Goal: Task Accomplishment & Management: Use online tool/utility

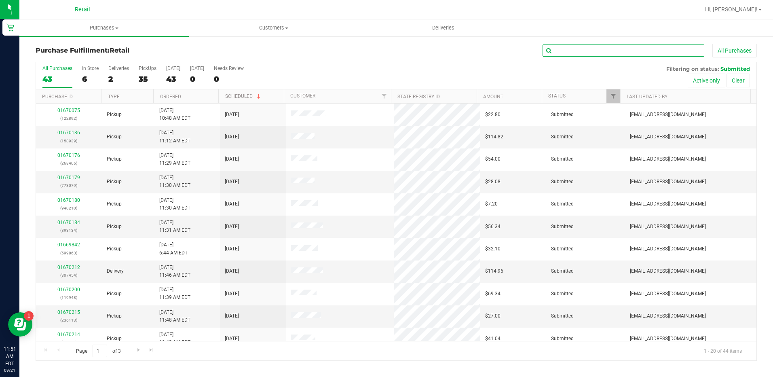
click at [656, 54] on input "text" at bounding box center [624, 50] width 162 height 12
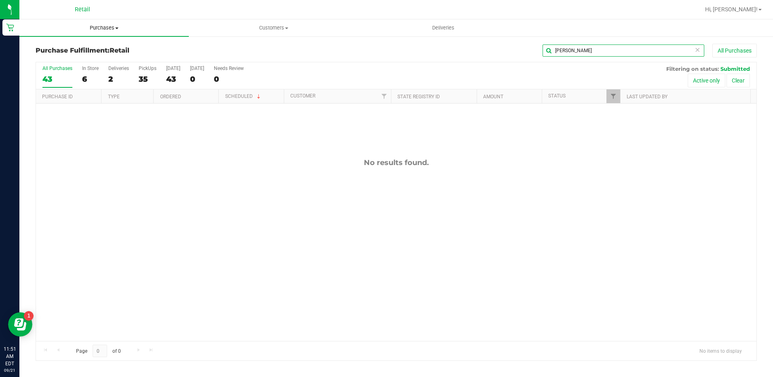
type input "[PERSON_NAME]"
click at [105, 25] on span "Purchases" at bounding box center [103, 27] width 169 height 7
click at [113, 49] on li "Summary of purchases" at bounding box center [103, 49] width 169 height 10
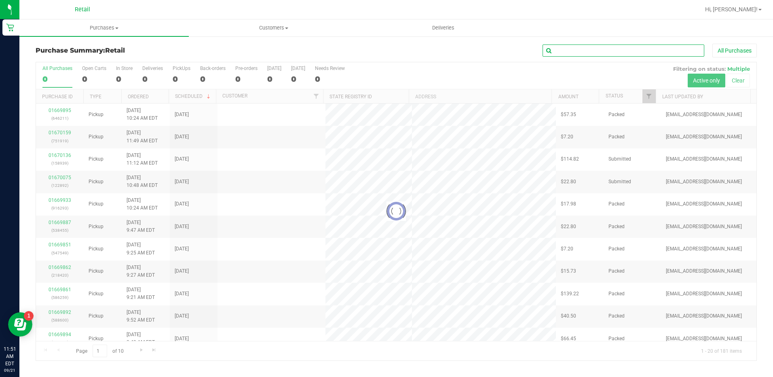
click at [653, 50] on input "text" at bounding box center [624, 50] width 162 height 12
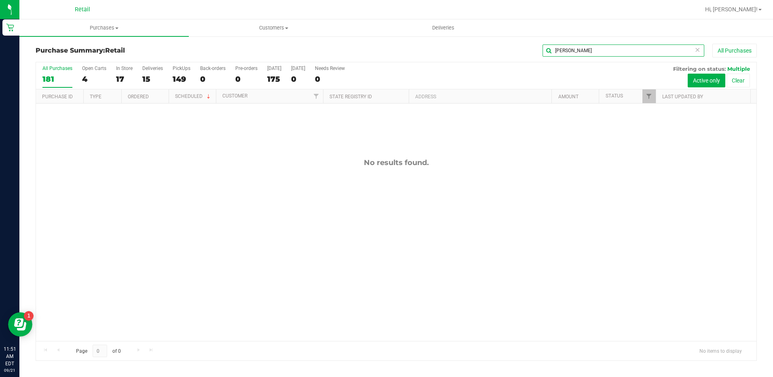
type input "[PERSON_NAME]"
click at [89, 76] on div "4" at bounding box center [94, 78] width 24 height 9
click at [0, 0] on input "Open Carts 4" at bounding box center [0, 0] width 0 height 0
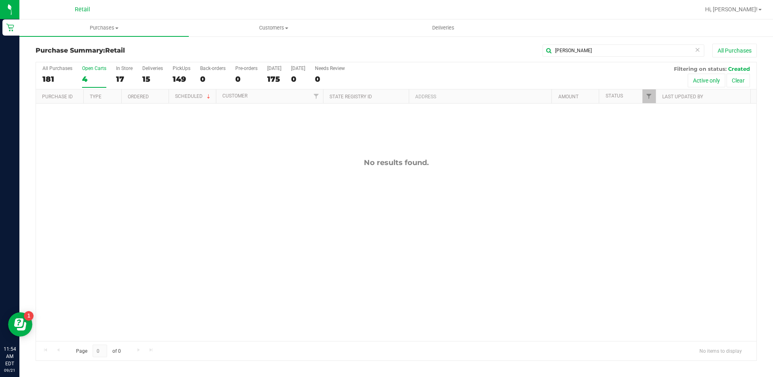
click at [586, 44] on div "[PERSON_NAME] All Purchases" at bounding box center [516, 51] width 481 height 14
drag, startPoint x: 586, startPoint y: 44, endPoint x: 587, endPoint y: 59, distance: 15.4
click at [586, 57] on div "[PERSON_NAME] All Purchases" at bounding box center [516, 51] width 481 height 14
click at [597, 51] on input "[PERSON_NAME]" at bounding box center [624, 50] width 162 height 12
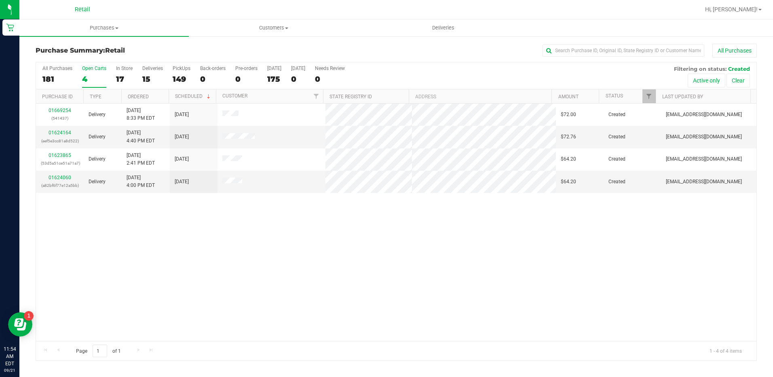
click at [91, 70] on div "Open Carts" at bounding box center [94, 69] width 24 height 6
click at [0, 0] on input "Open Carts 4" at bounding box center [0, 0] width 0 height 0
click at [120, 77] on div "17" at bounding box center [124, 78] width 17 height 9
click at [0, 0] on input "In Store 17" at bounding box center [0, 0] width 0 height 0
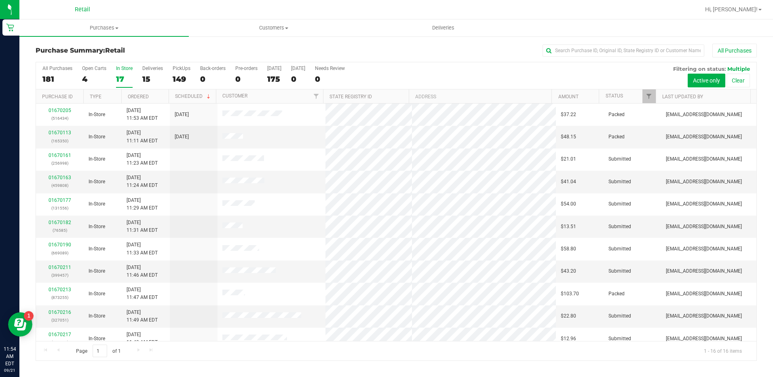
click at [92, 77] on div "4" at bounding box center [94, 78] width 24 height 9
click at [0, 0] on input "Open Carts 4" at bounding box center [0, 0] width 0 height 0
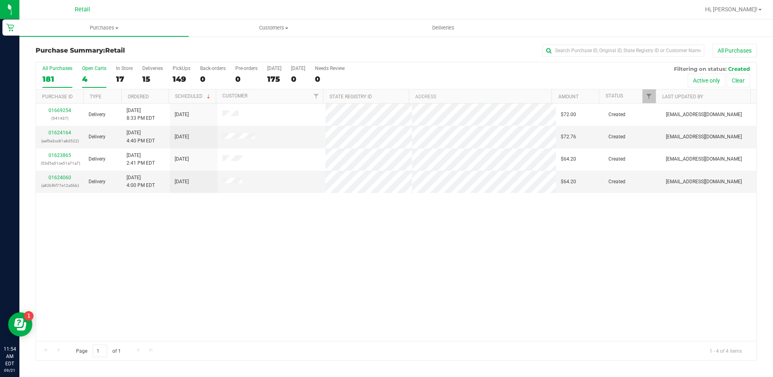
click at [56, 78] on div "181" at bounding box center [57, 78] width 30 height 9
click at [0, 0] on input "All Purchases 181" at bounding box center [0, 0] width 0 height 0
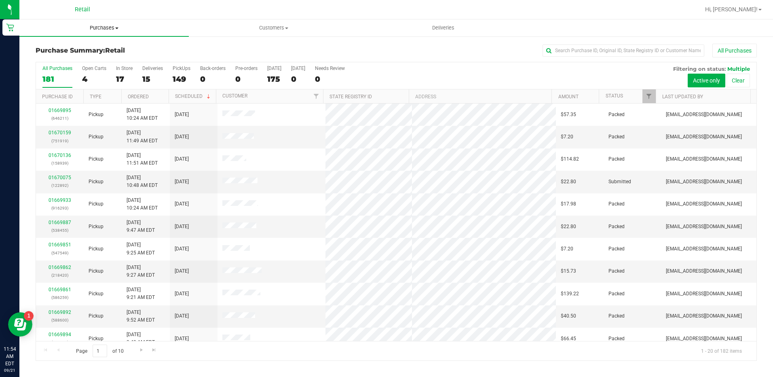
click at [102, 26] on span "Purchases" at bounding box center [103, 27] width 169 height 7
click at [107, 51] on li "Summary of purchases" at bounding box center [103, 49] width 169 height 10
click at [128, 79] on div "16" at bounding box center [124, 78] width 17 height 9
click at [0, 0] on input "In Store 16" at bounding box center [0, 0] width 0 height 0
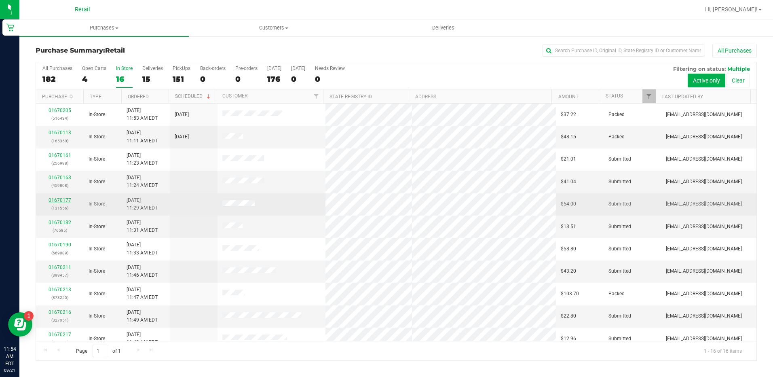
click at [57, 201] on link "01670177" at bounding box center [60, 200] width 23 height 6
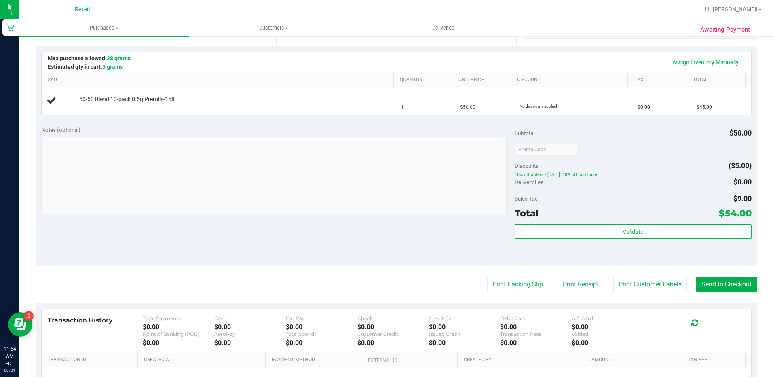
scroll to position [202, 0]
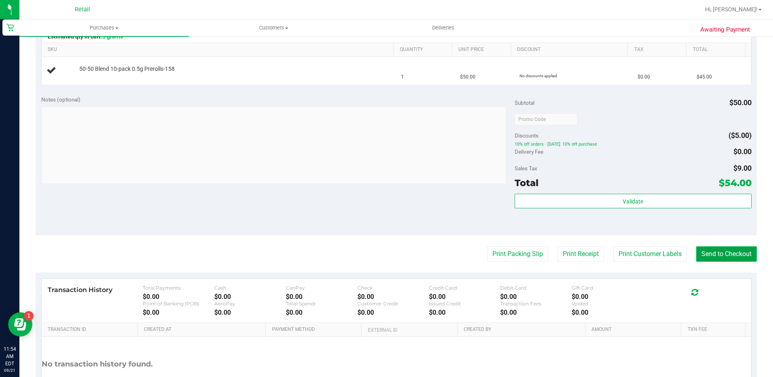
click at [713, 255] on button "Send to Checkout" at bounding box center [726, 253] width 61 height 15
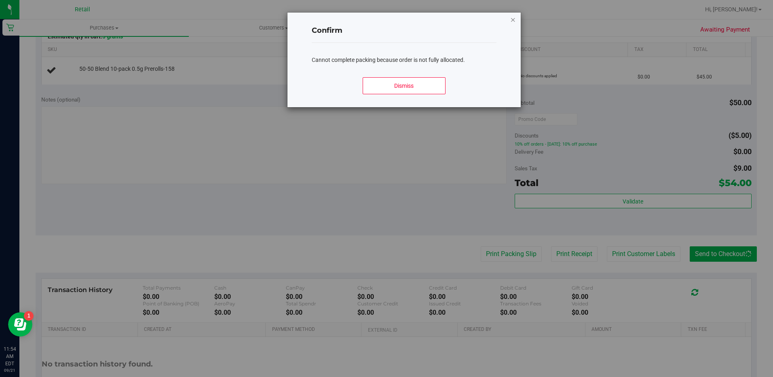
click at [514, 19] on icon "Close modal" at bounding box center [513, 20] width 6 height 10
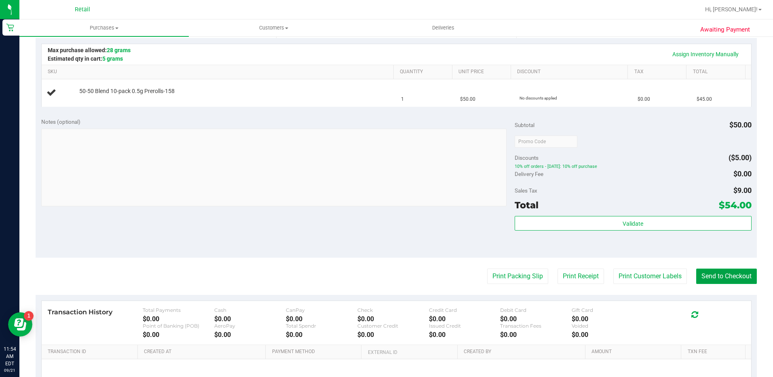
scroll to position [162, 0]
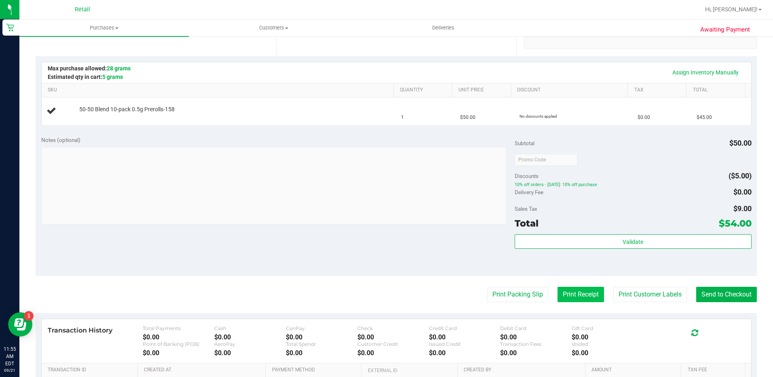
click at [567, 292] on button "Print Receipt" at bounding box center [581, 294] width 47 height 15
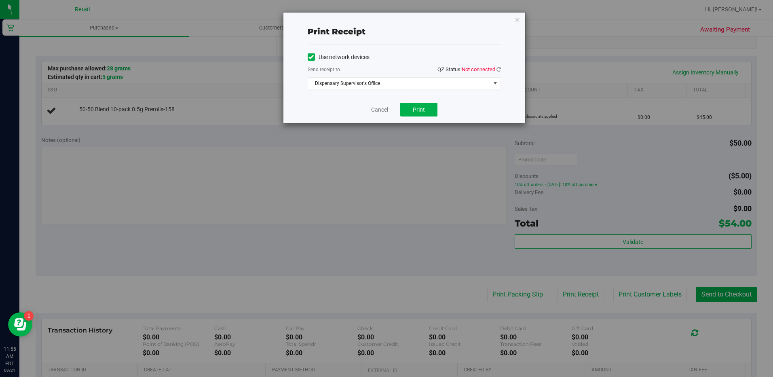
click at [311, 53] on span at bounding box center [311, 56] width 7 height 7
click at [0, 0] on input "Use network devices" at bounding box center [0, 0] width 0 height 0
click at [332, 88] on span "Choose printer" at bounding box center [399, 83] width 182 height 11
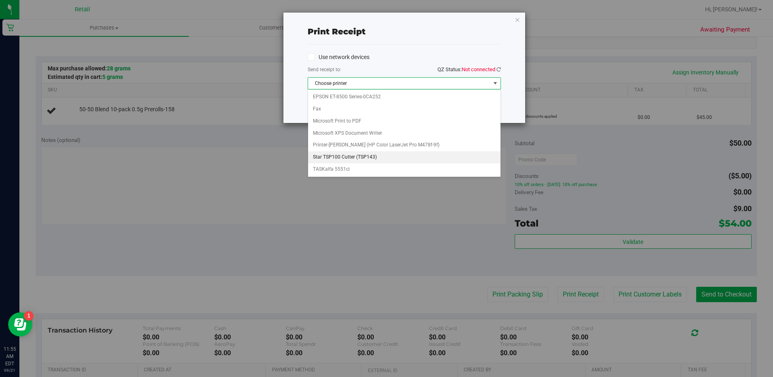
click at [340, 158] on li "Star TSP100 Cutter (TSP143)" at bounding box center [404, 157] width 193 height 12
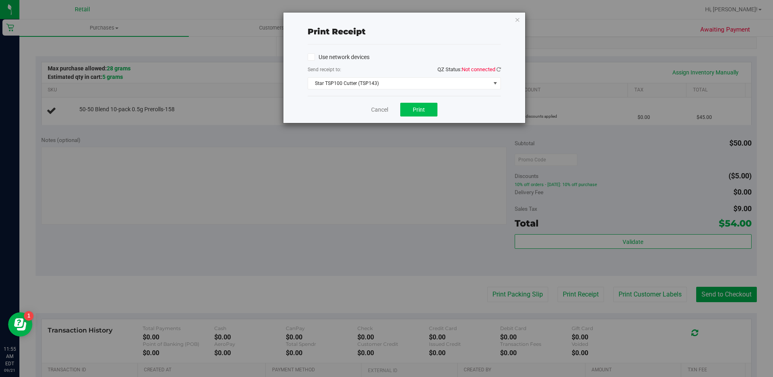
drag, startPoint x: 423, startPoint y: 99, endPoint x: 423, endPoint y: 105, distance: 6.5
click at [423, 101] on div "Cancel Print" at bounding box center [404, 109] width 193 height 27
click at [423, 108] on span "Print" at bounding box center [419, 109] width 12 height 6
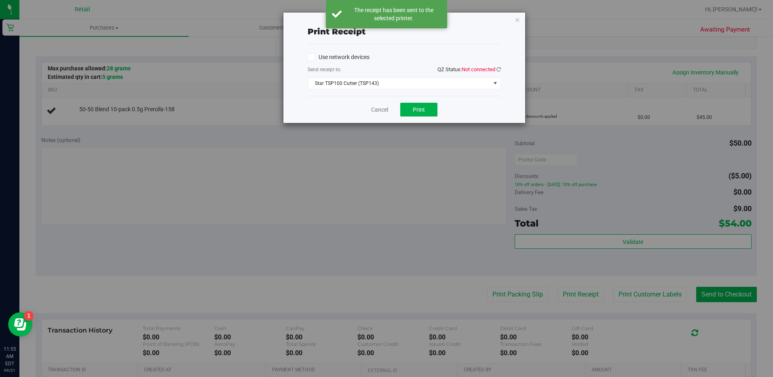
click at [518, 17] on icon "button" at bounding box center [518, 20] width 6 height 10
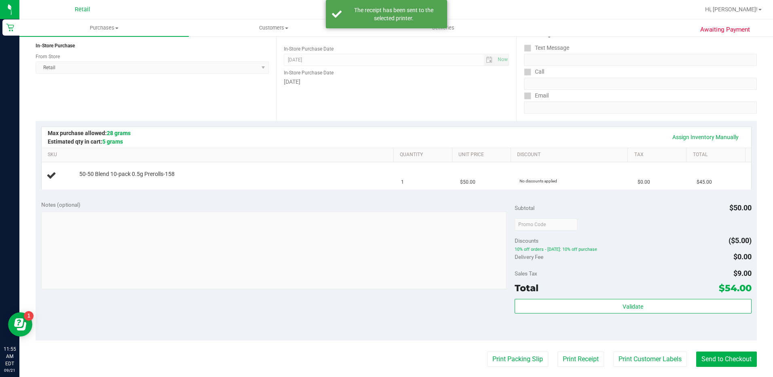
scroll to position [0, 0]
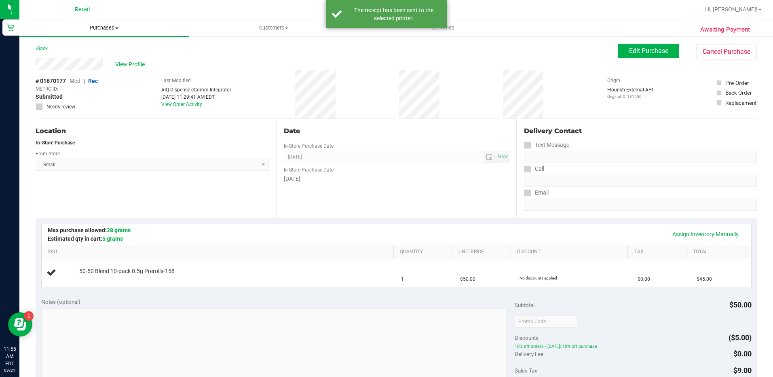
click at [104, 28] on span "Purchases" at bounding box center [103, 27] width 169 height 7
click at [102, 60] on li "Fulfillment" at bounding box center [103, 59] width 169 height 10
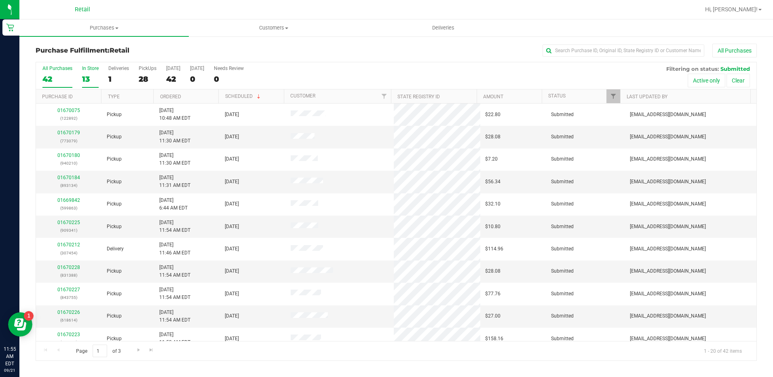
click at [95, 75] on div "13" at bounding box center [90, 78] width 17 height 9
click at [0, 0] on input "In Store 13" at bounding box center [0, 0] width 0 height 0
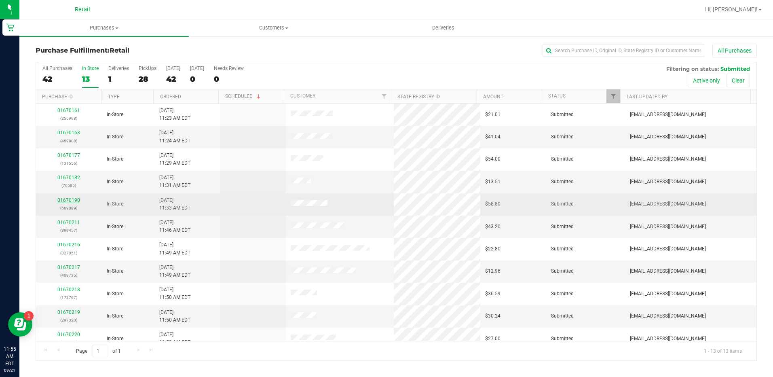
click at [70, 200] on link "01670190" at bounding box center [68, 200] width 23 height 6
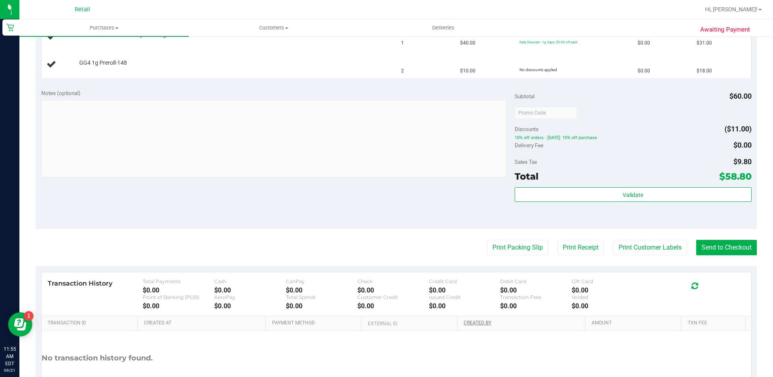
scroll to position [283, 0]
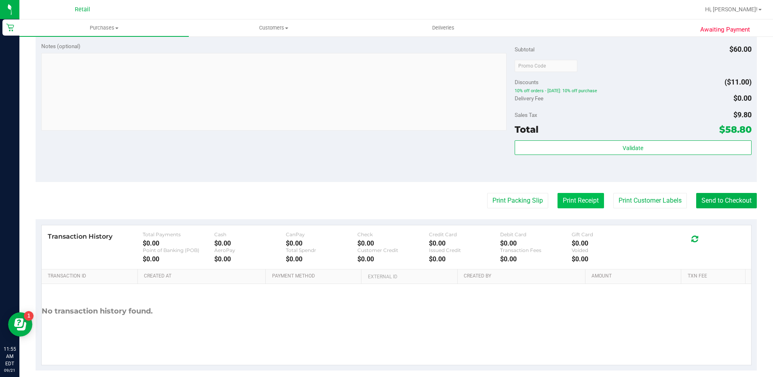
click at [582, 205] on button "Print Receipt" at bounding box center [581, 200] width 47 height 15
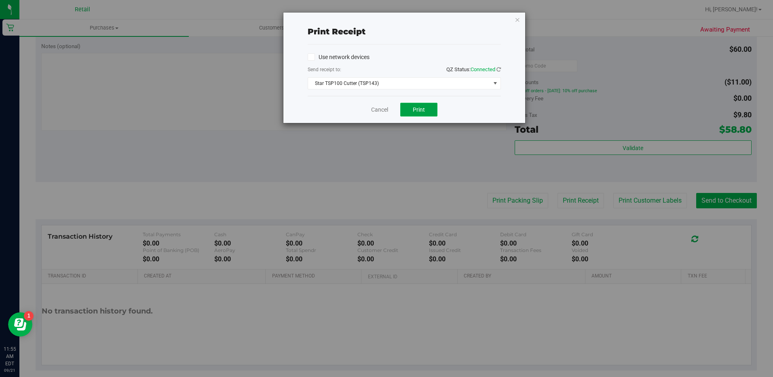
click at [424, 104] on button "Print" at bounding box center [418, 110] width 37 height 14
click at [378, 107] on link "Cancel" at bounding box center [379, 110] width 17 height 8
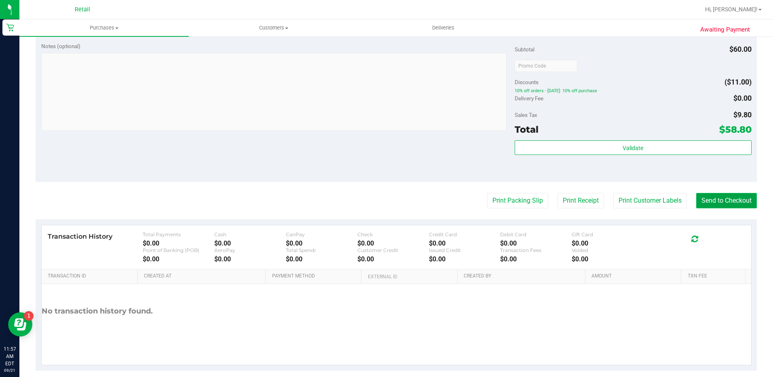
click at [725, 203] on button "Send to Checkout" at bounding box center [726, 200] width 61 height 15
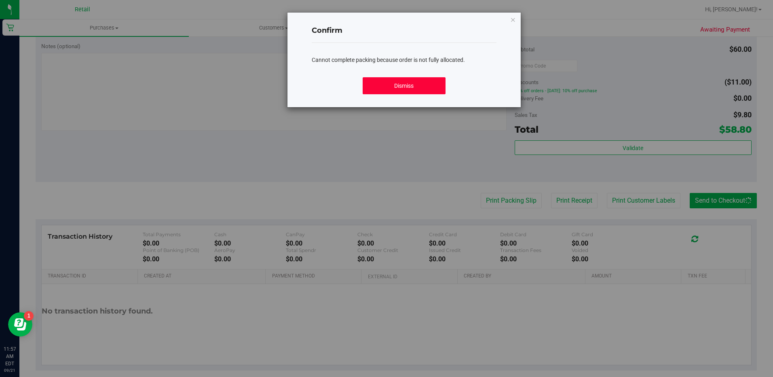
click at [397, 81] on button "Dismiss" at bounding box center [404, 85] width 83 height 17
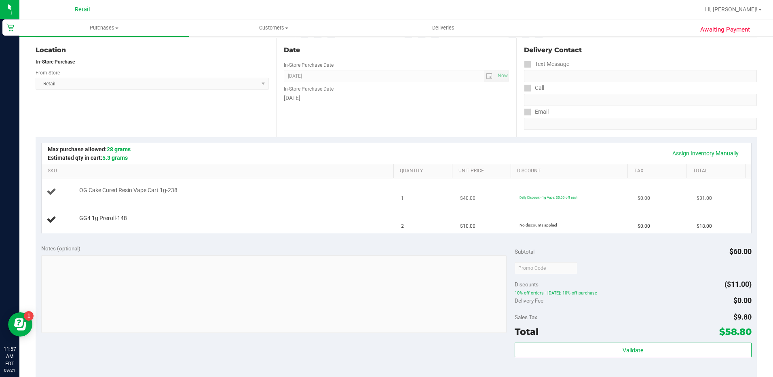
scroll to position [0, 0]
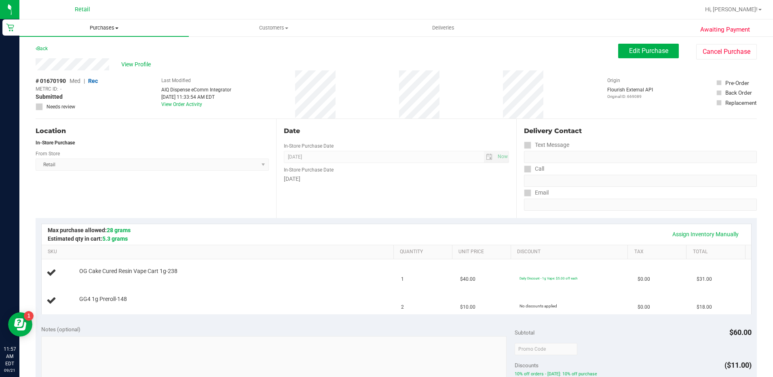
click at [97, 19] on uib-tab-heading "Purchases Summary of purchases Fulfillment All purchases" at bounding box center [103, 27] width 169 height 17
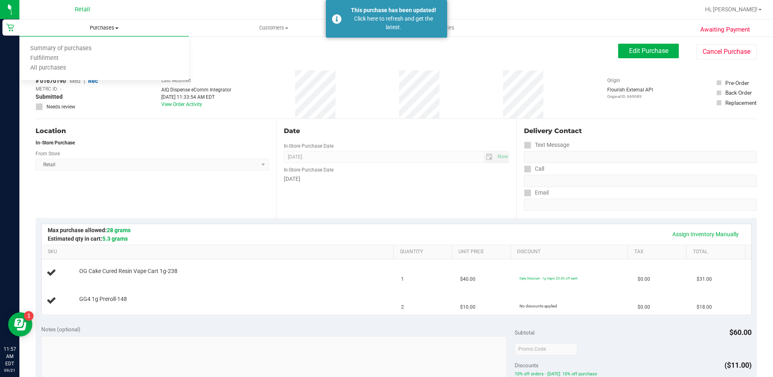
click at [99, 28] on span "Purchases" at bounding box center [103, 27] width 169 height 7
click at [99, 30] on span "Purchases" at bounding box center [103, 27] width 169 height 7
click at [93, 54] on li "Fulfillment" at bounding box center [103, 59] width 169 height 10
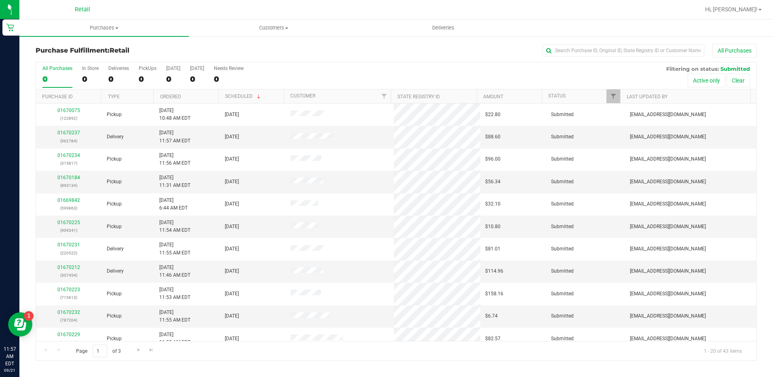
click at [81, 75] on div "All Purchases 0 In Store 0 Deliveries 0 PickUps 0 [DATE] 0 [DATE] 0 Needs Revie…" at bounding box center [396, 75] width 721 height 27
click at [94, 75] on div "0" at bounding box center [90, 78] width 17 height 9
click at [0, 0] on input "In Store 0" at bounding box center [0, 0] width 0 height 0
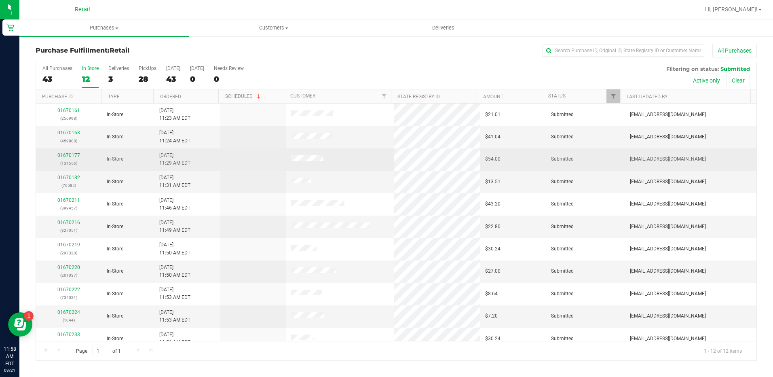
click at [72, 156] on link "01670177" at bounding box center [68, 155] width 23 height 6
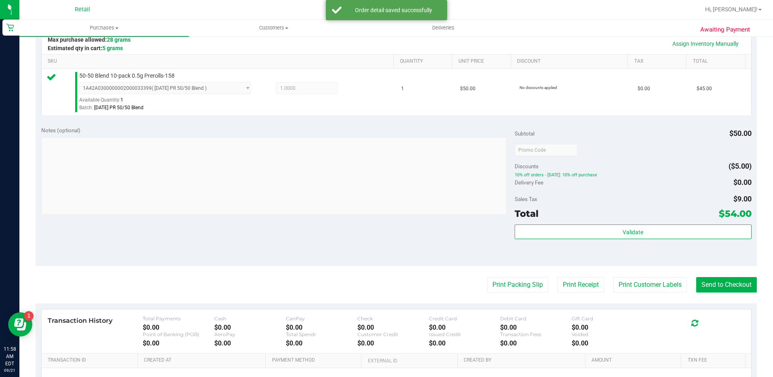
scroll to position [202, 0]
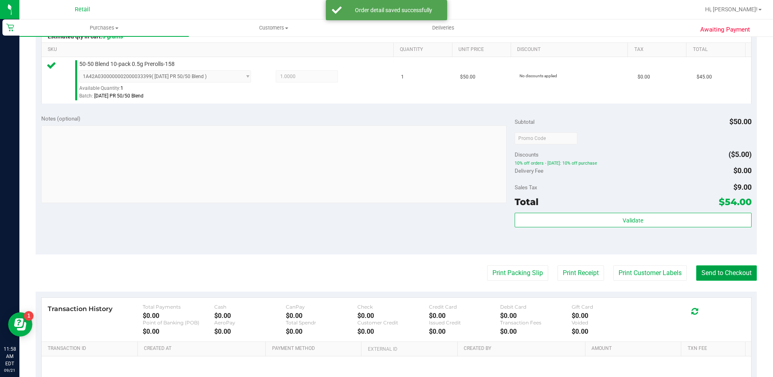
click at [708, 273] on button "Send to Checkout" at bounding box center [726, 272] width 61 height 15
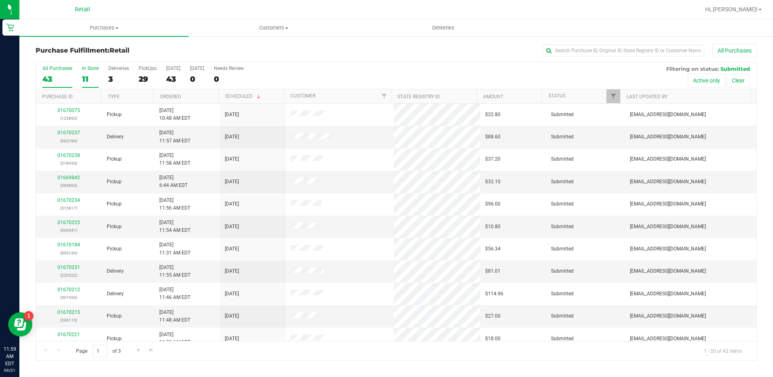
click at [91, 75] on div "11" at bounding box center [90, 78] width 17 height 9
click at [0, 0] on input "In Store 11" at bounding box center [0, 0] width 0 height 0
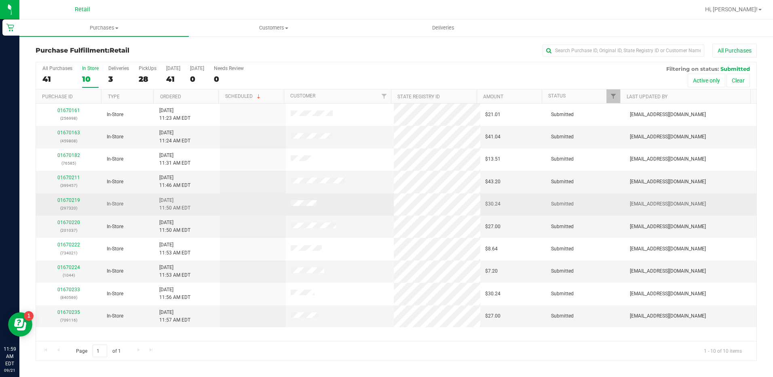
click at [64, 197] on div "01670219 (297320)" at bounding box center [69, 204] width 56 height 15
click at [67, 199] on link "01670219" at bounding box center [68, 200] width 23 height 6
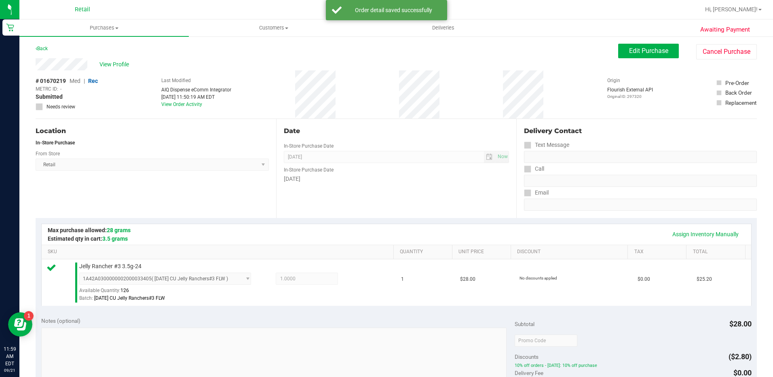
scroll to position [162, 0]
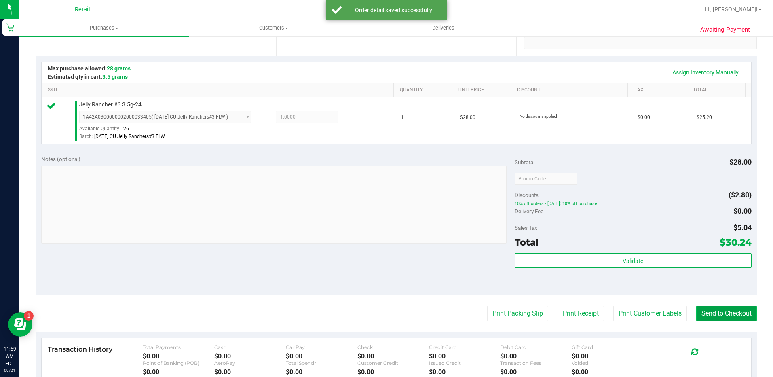
click at [703, 311] on button "Send to Checkout" at bounding box center [726, 313] width 61 height 15
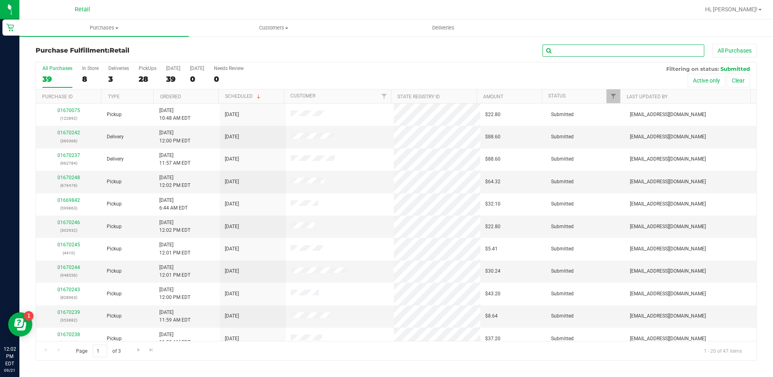
click at [645, 51] on input "text" at bounding box center [624, 50] width 162 height 12
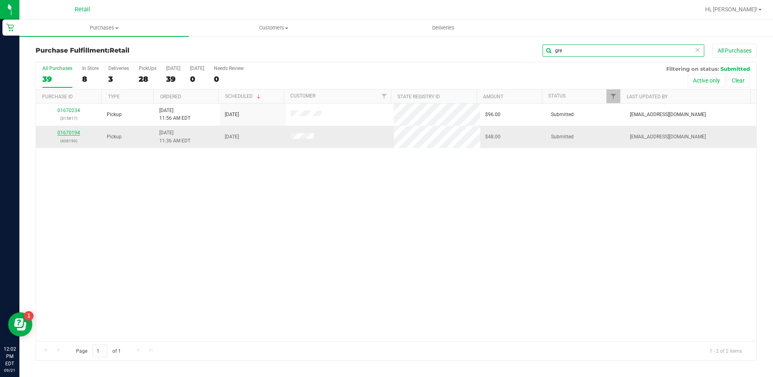
type input "gre"
click at [67, 130] on link "01670194" at bounding box center [68, 133] width 23 height 6
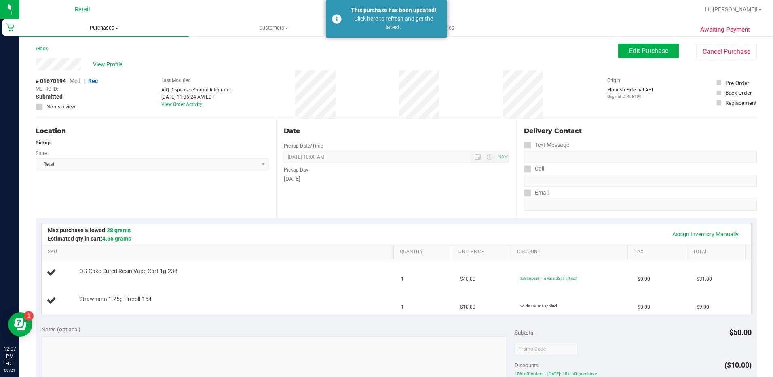
drag, startPoint x: 108, startPoint y: 26, endPoint x: 111, endPoint y: 38, distance: 12.5
click at [108, 27] on span "Purchases" at bounding box center [103, 27] width 169 height 7
click at [108, 59] on li "Fulfillment" at bounding box center [103, 59] width 169 height 10
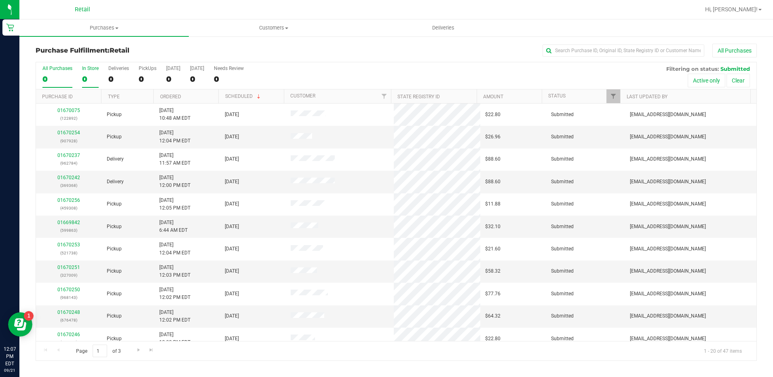
click at [90, 74] on div "0" at bounding box center [90, 78] width 17 height 9
click at [0, 0] on input "In Store 0" at bounding box center [0, 0] width 0 height 0
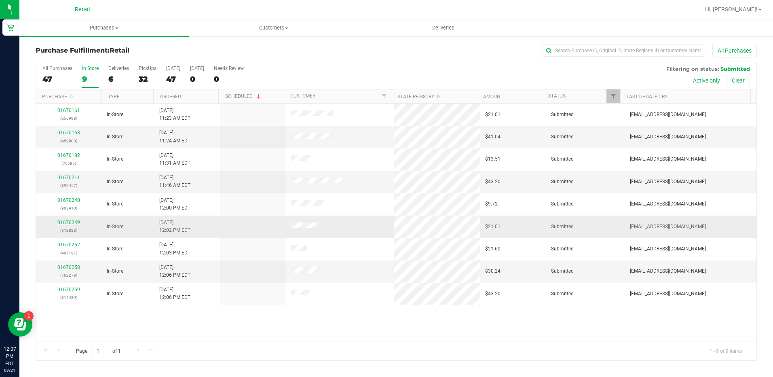
click at [77, 224] on link "01670249" at bounding box center [68, 223] width 23 height 6
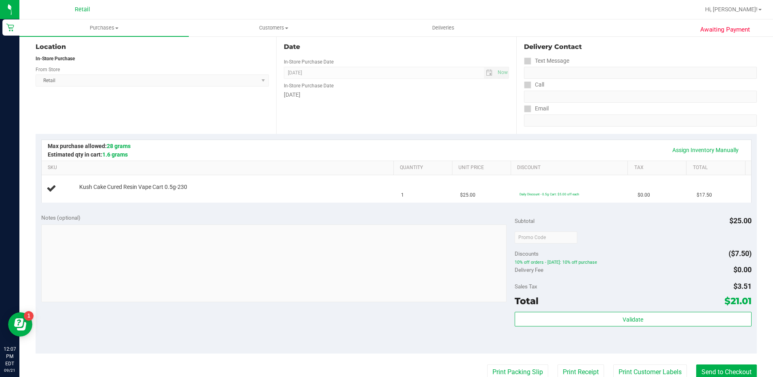
scroll to position [162, 0]
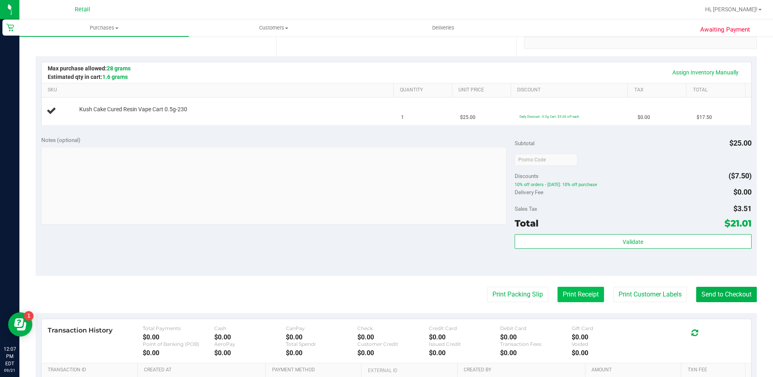
click at [569, 302] on button "Print Receipt" at bounding box center [581, 294] width 47 height 15
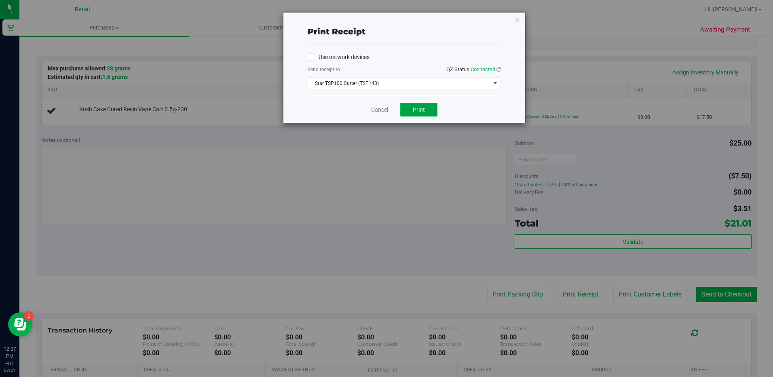
drag, startPoint x: 411, startPoint y: 107, endPoint x: 407, endPoint y: 112, distance: 6.3
click at [408, 108] on button "Print" at bounding box center [418, 110] width 37 height 14
click at [383, 110] on link "Cancel" at bounding box center [379, 110] width 17 height 8
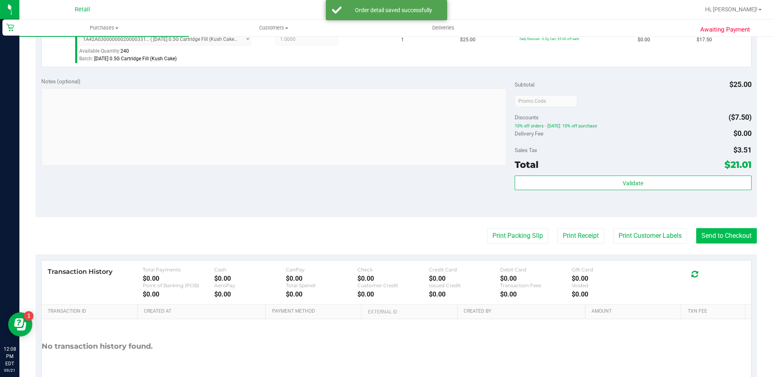
scroll to position [243, 0]
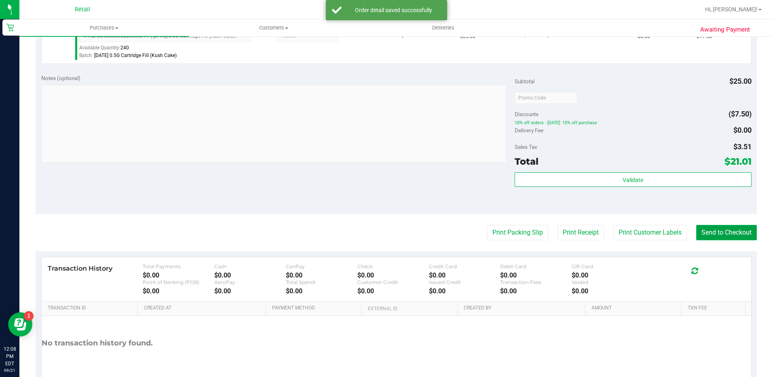
click at [711, 229] on button "Send to Checkout" at bounding box center [726, 232] width 61 height 15
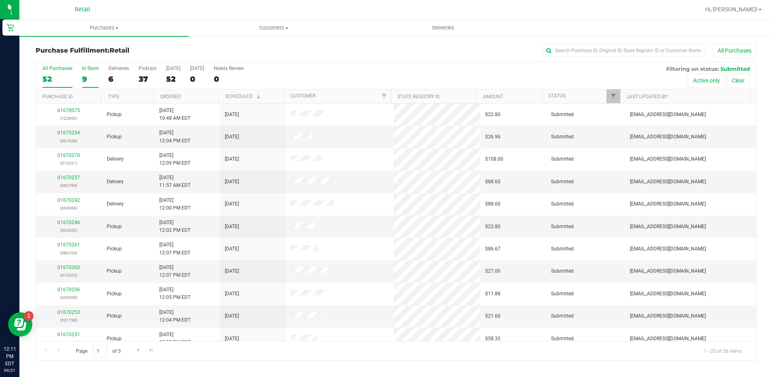
click at [85, 66] on div "In Store" at bounding box center [90, 69] width 17 height 6
click at [0, 0] on input "In Store 9" at bounding box center [0, 0] width 0 height 0
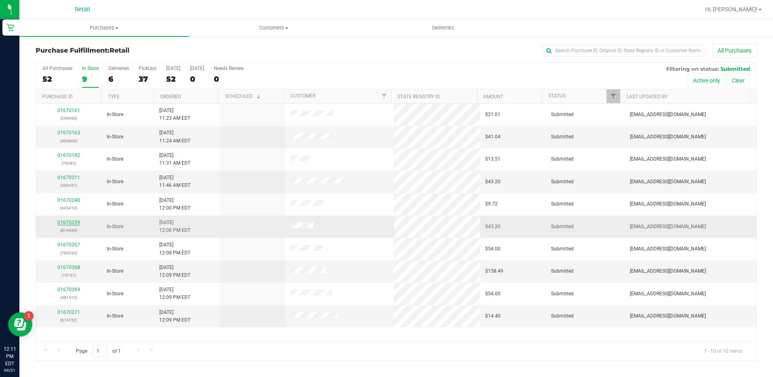
click at [74, 223] on link "01670259" at bounding box center [68, 223] width 23 height 6
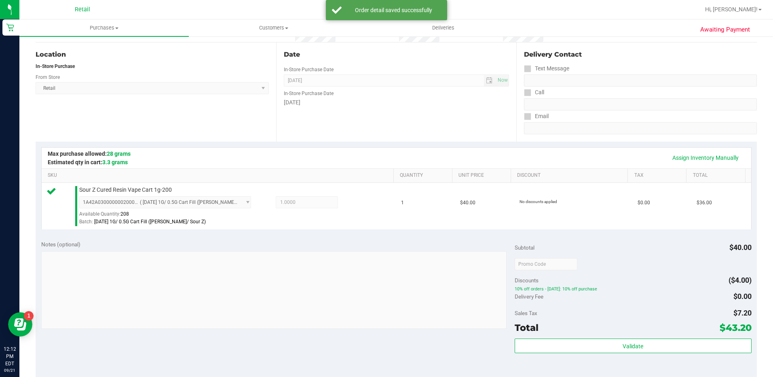
scroll to position [202, 0]
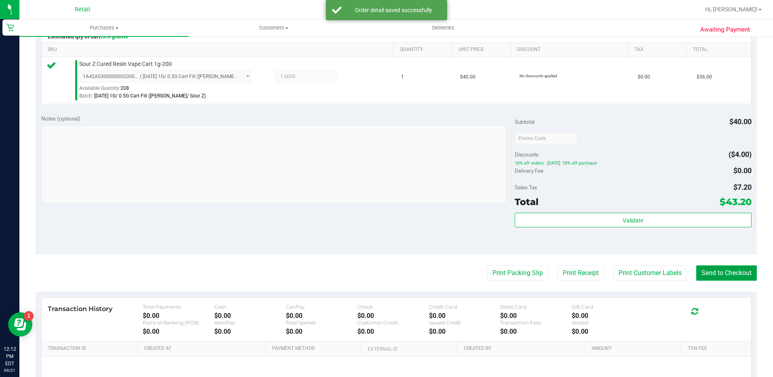
click at [732, 278] on button "Send to Checkout" at bounding box center [726, 272] width 61 height 15
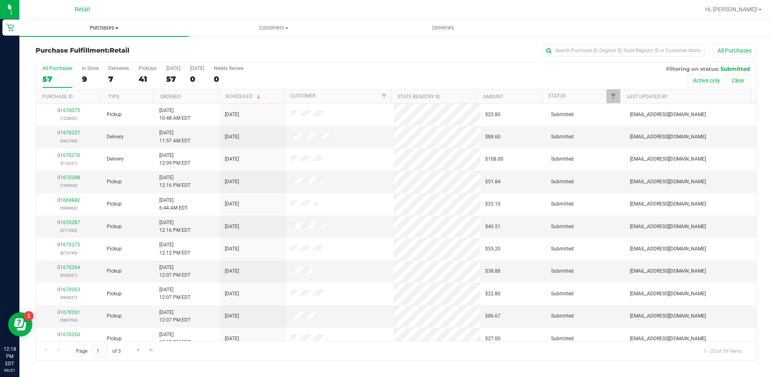
click at [93, 30] on span "Purchases" at bounding box center [103, 27] width 169 height 7
click at [98, 49] on span "Summary of purchases" at bounding box center [60, 48] width 83 height 7
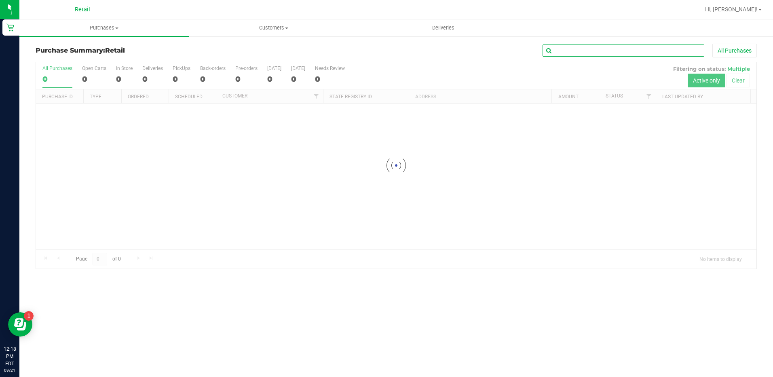
click at [624, 51] on input "text" at bounding box center [624, 50] width 162 height 12
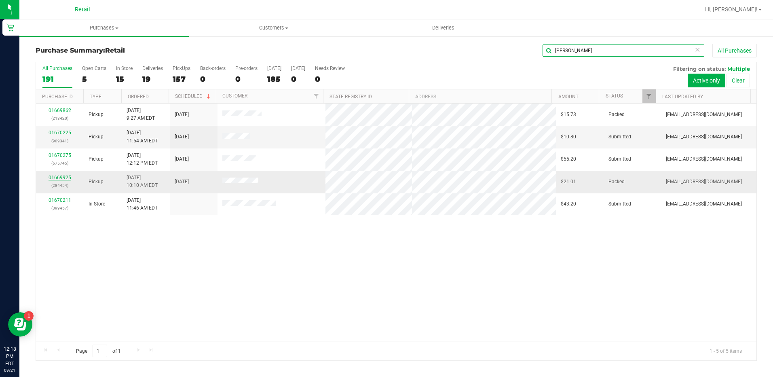
type input "[PERSON_NAME]"
click at [63, 180] on link "01669925" at bounding box center [60, 178] width 23 height 6
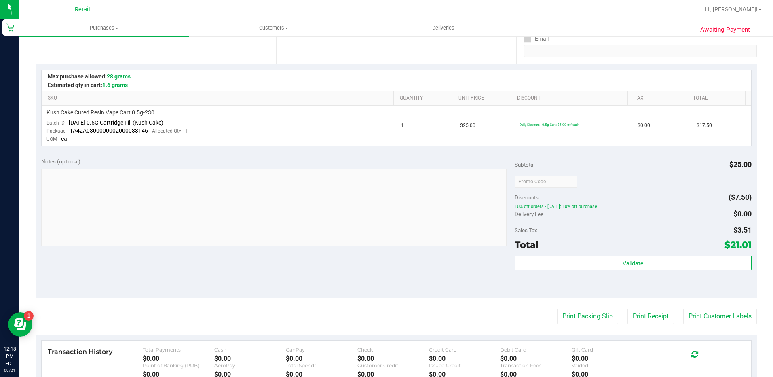
scroll to position [162, 0]
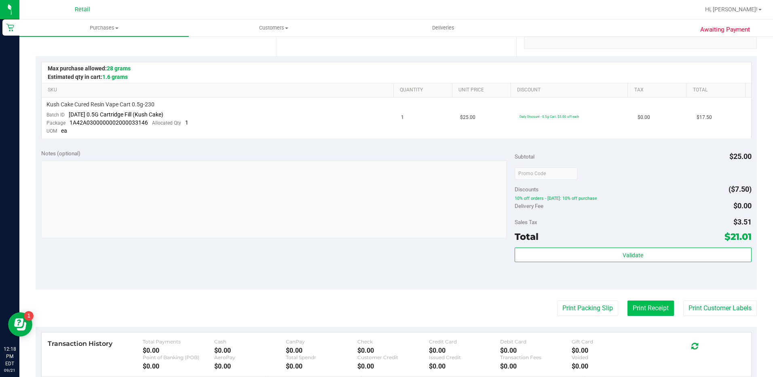
click at [654, 305] on button "Print Receipt" at bounding box center [651, 307] width 47 height 15
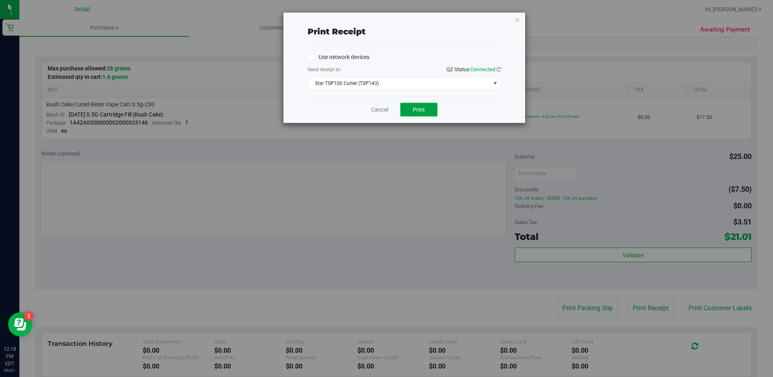
click at [430, 111] on button "Print" at bounding box center [418, 110] width 37 height 14
click at [383, 108] on link "Cancel" at bounding box center [379, 110] width 17 height 8
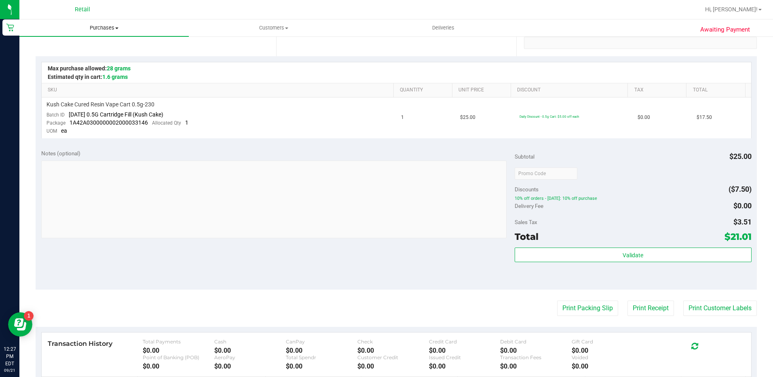
click at [104, 28] on span "Purchases" at bounding box center [103, 27] width 169 height 7
click at [94, 60] on li "Fulfillment" at bounding box center [103, 59] width 169 height 10
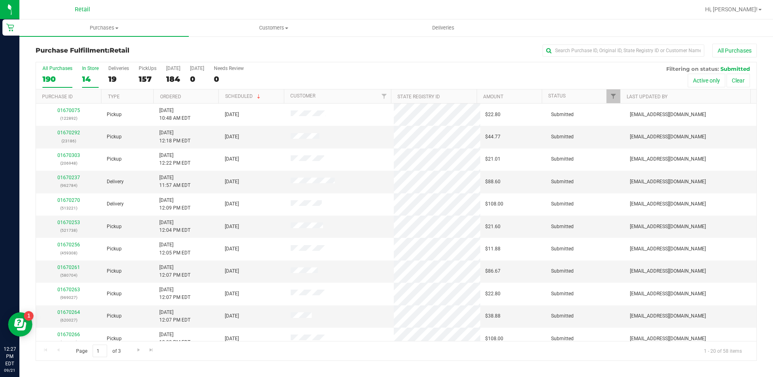
click at [87, 78] on div "14" at bounding box center [90, 78] width 17 height 9
click at [0, 0] on input "In Store 14" at bounding box center [0, 0] width 0 height 0
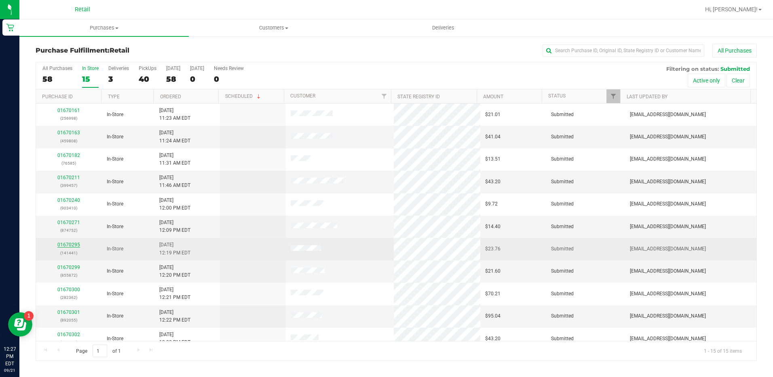
click at [70, 245] on link "01670295" at bounding box center [68, 245] width 23 height 6
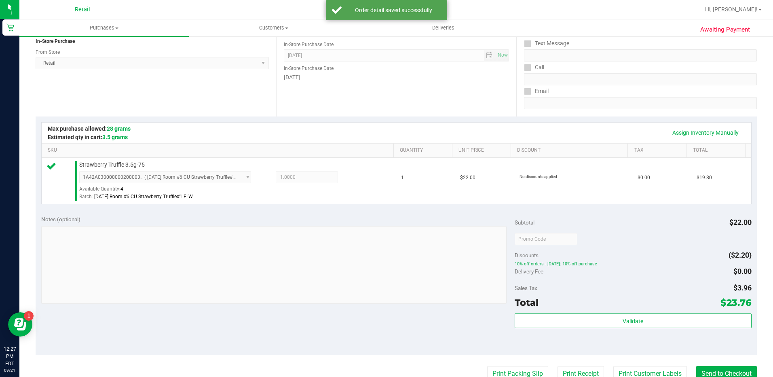
scroll to position [162, 0]
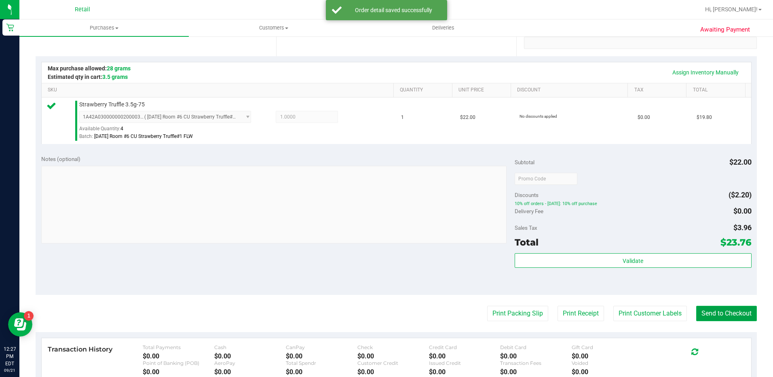
click at [732, 310] on button "Send to Checkout" at bounding box center [726, 313] width 61 height 15
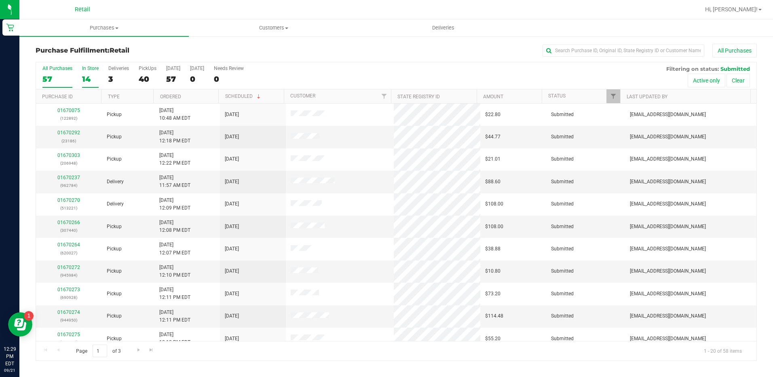
click at [89, 80] on div "14" at bounding box center [90, 78] width 17 height 9
click at [0, 0] on input "In Store 14" at bounding box center [0, 0] width 0 height 0
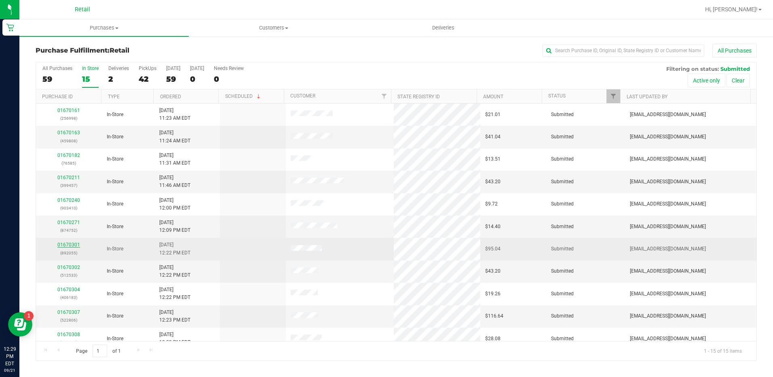
click at [75, 246] on link "01670301" at bounding box center [68, 245] width 23 height 6
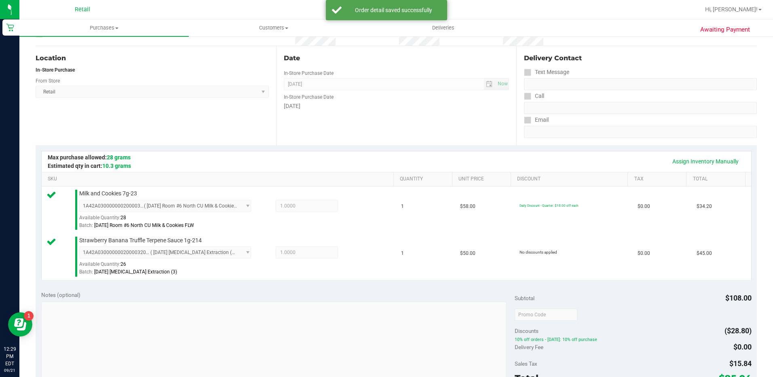
scroll to position [162, 0]
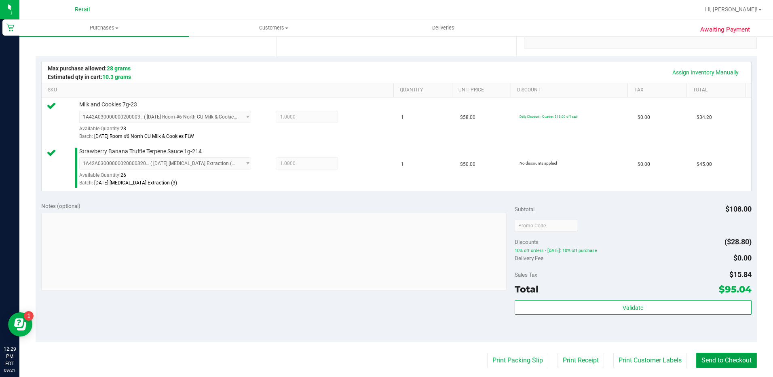
click at [732, 356] on button "Send to Checkout" at bounding box center [726, 360] width 61 height 15
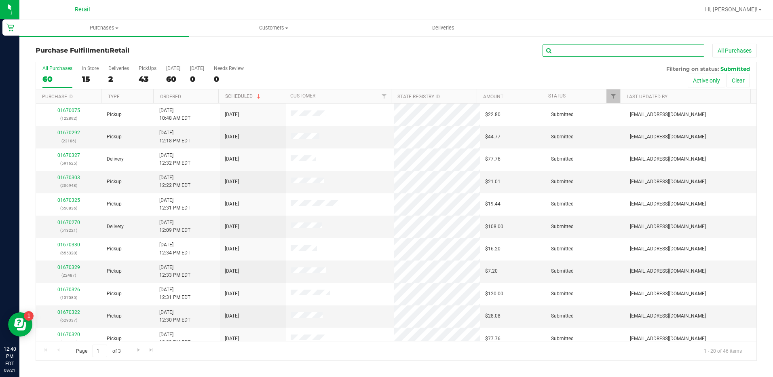
click at [563, 55] on input "text" at bounding box center [624, 50] width 162 height 12
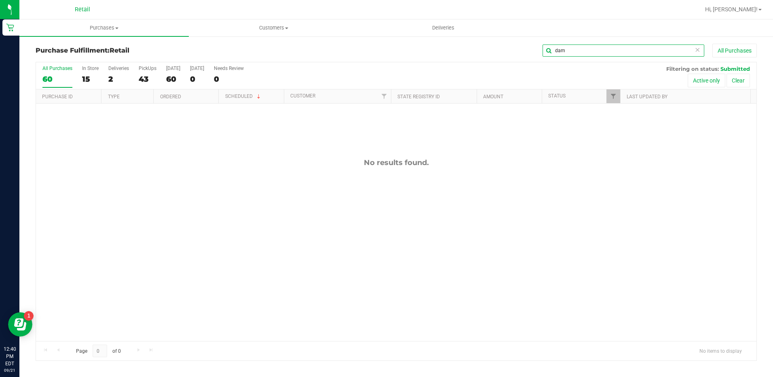
click at [567, 51] on input "dam" at bounding box center [624, 50] width 162 height 12
type input "con"
click at [90, 81] on div "15" at bounding box center [90, 78] width 17 height 9
click at [0, 0] on input "In Store 15" at bounding box center [0, 0] width 0 height 0
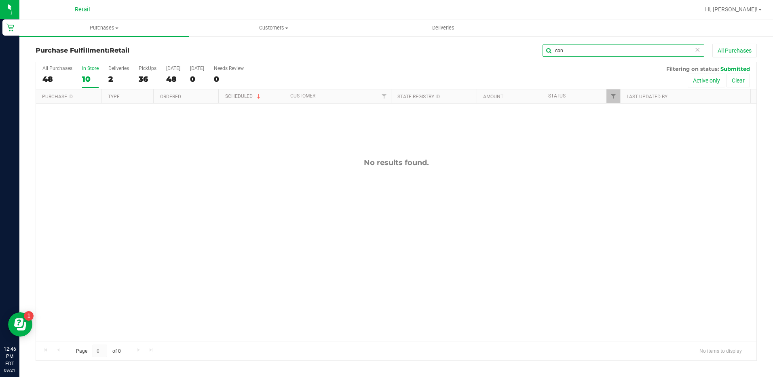
click at [579, 55] on input "con" at bounding box center [624, 50] width 162 height 12
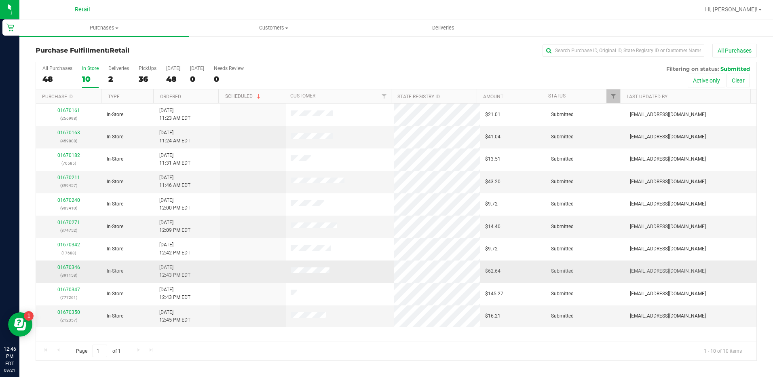
click at [76, 266] on link "01670346" at bounding box center [68, 268] width 23 height 6
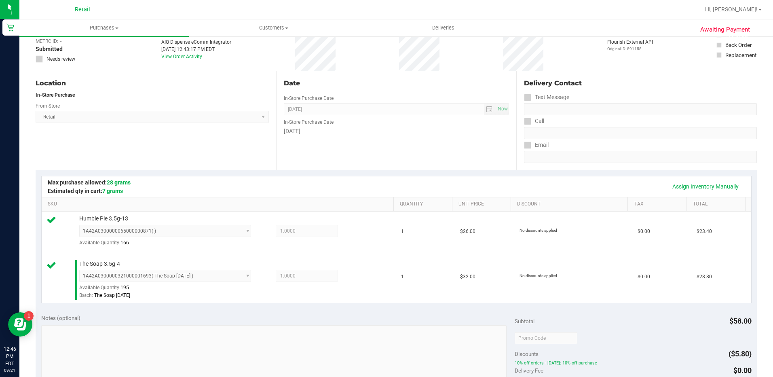
scroll to position [202, 0]
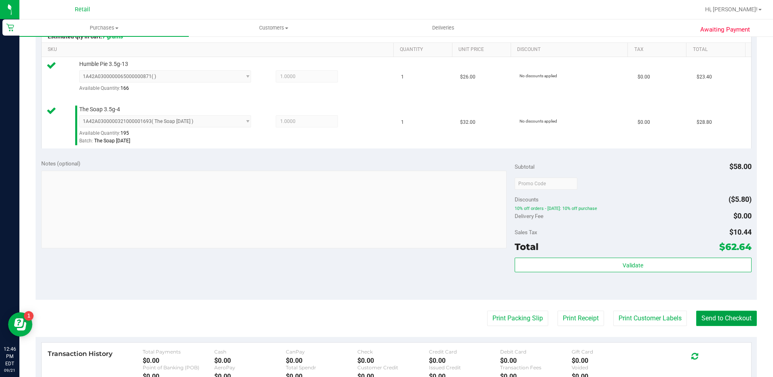
click at [723, 319] on button "Send to Checkout" at bounding box center [726, 318] width 61 height 15
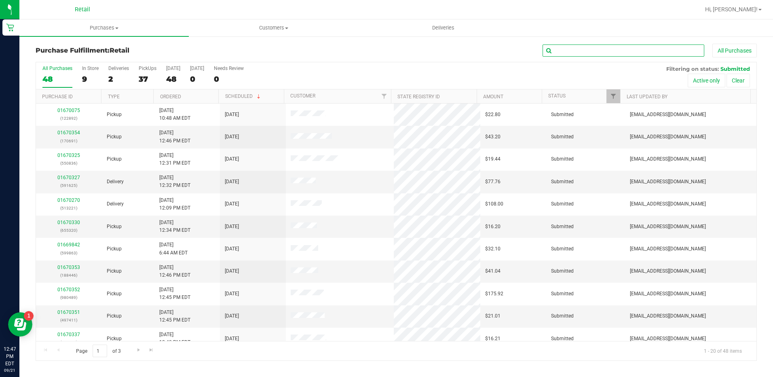
click at [630, 53] on input "text" at bounding box center [624, 50] width 162 height 12
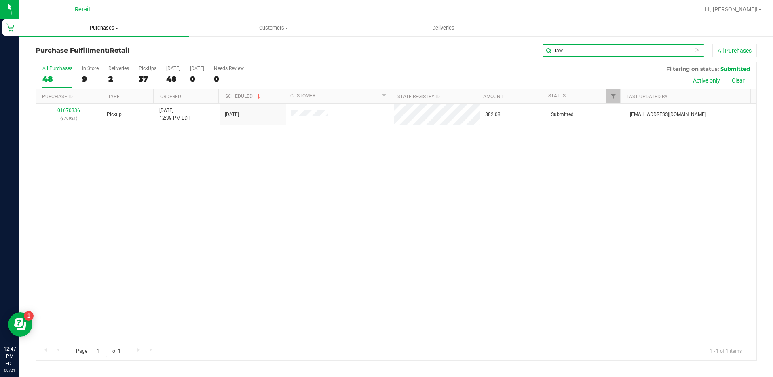
type input "law"
click at [96, 26] on span "Purchases" at bounding box center [103, 27] width 169 height 7
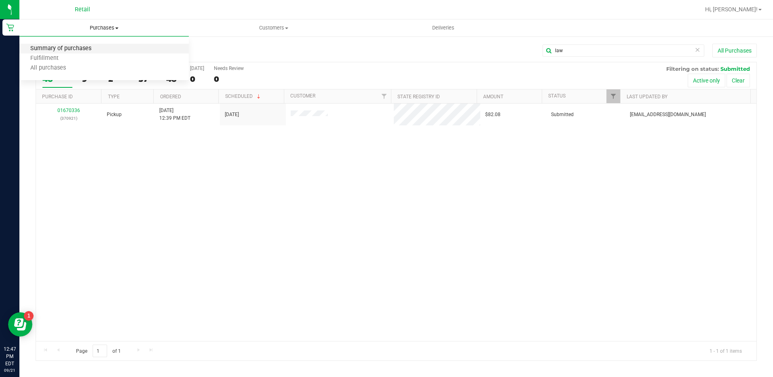
click at [84, 48] on span "Summary of purchases" at bounding box center [60, 48] width 83 height 7
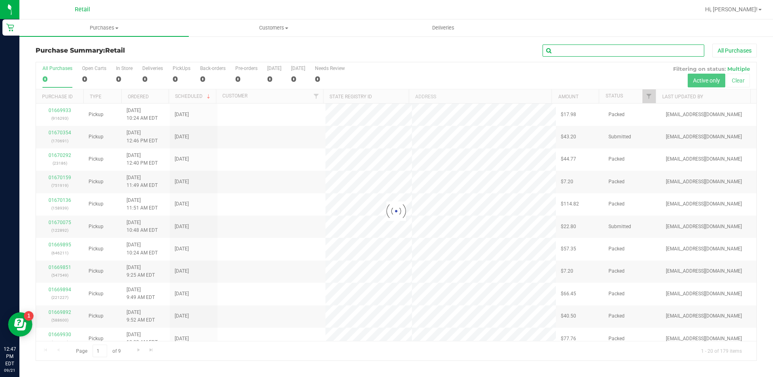
click at [589, 49] on input "text" at bounding box center [624, 50] width 162 height 12
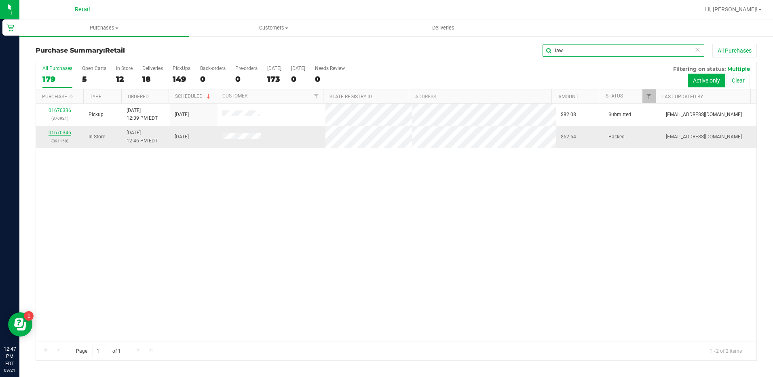
type input "law"
click at [70, 132] on link "01670346" at bounding box center [60, 133] width 23 height 6
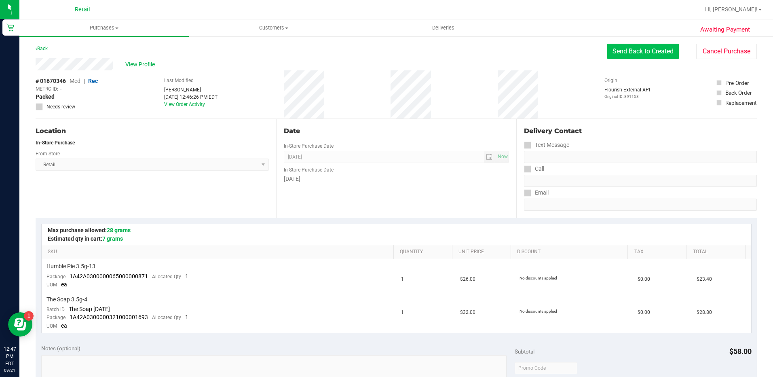
click at [628, 45] on button "Send Back to Created" at bounding box center [643, 51] width 72 height 15
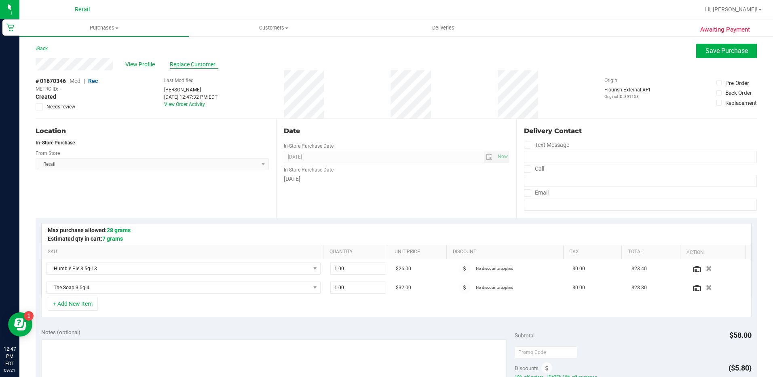
click at [178, 68] on span "Replace Customer" at bounding box center [194, 64] width 49 height 8
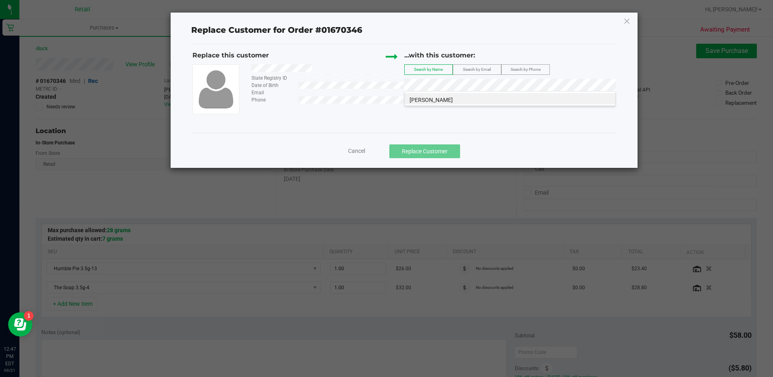
drag, startPoint x: 522, startPoint y: 98, endPoint x: 510, endPoint y: 129, distance: 33.1
click at [520, 99] on li "[PERSON_NAME]" at bounding box center [510, 98] width 211 height 11
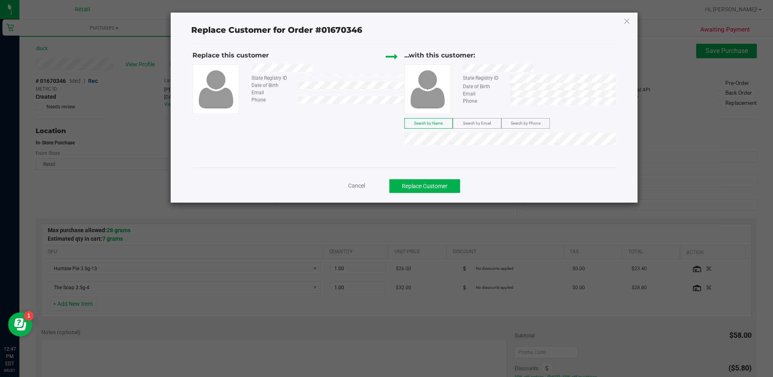
click at [423, 195] on div "Cancel Replace Customer" at bounding box center [404, 183] width 423 height 32
click at [421, 191] on button "Replace Customer" at bounding box center [424, 186] width 71 height 14
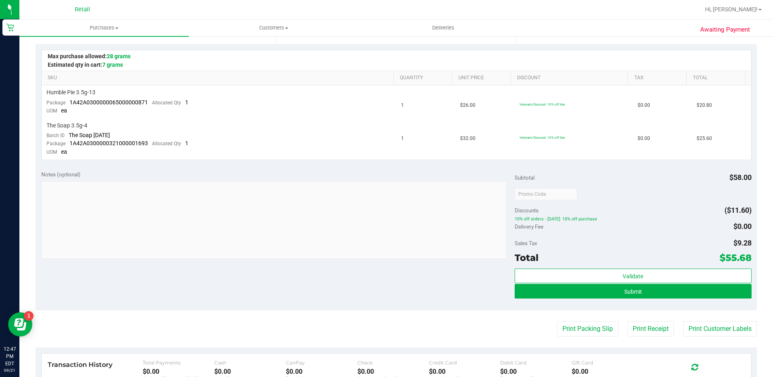
scroll to position [202, 0]
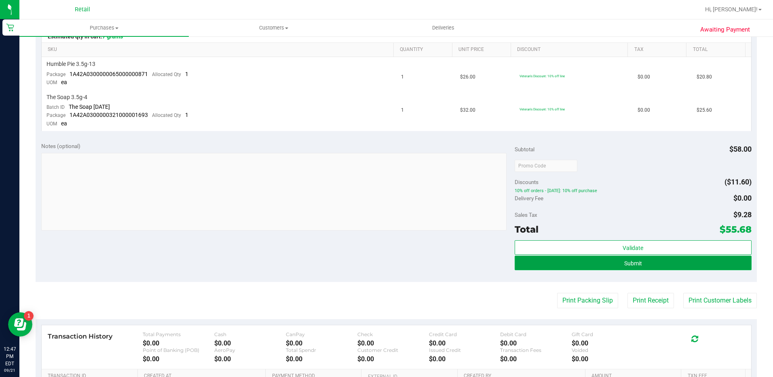
click at [675, 263] on button "Submit" at bounding box center [633, 263] width 237 height 15
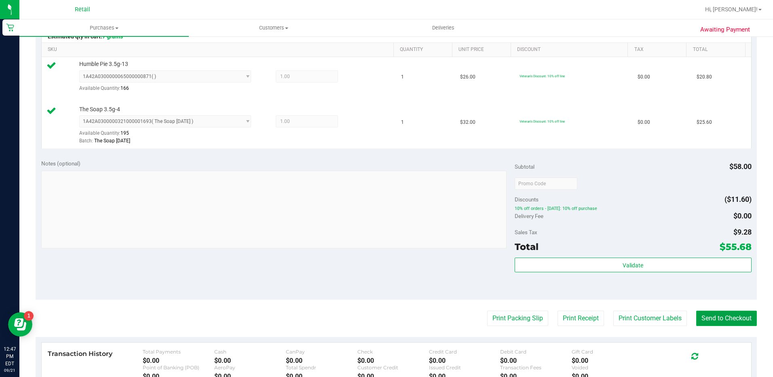
click at [719, 320] on button "Send to Checkout" at bounding box center [726, 318] width 61 height 15
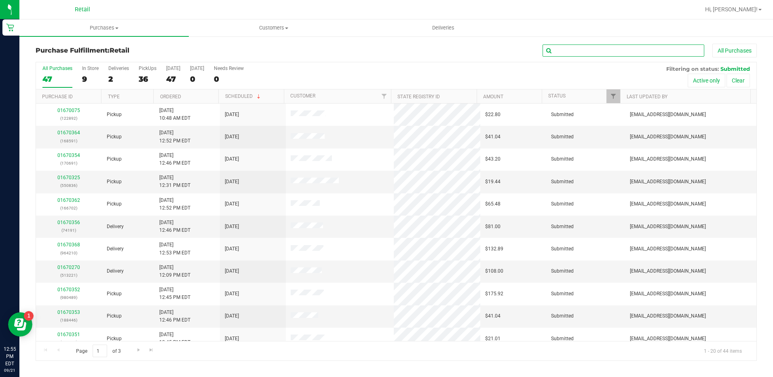
click at [567, 48] on input "text" at bounding box center [624, 50] width 162 height 12
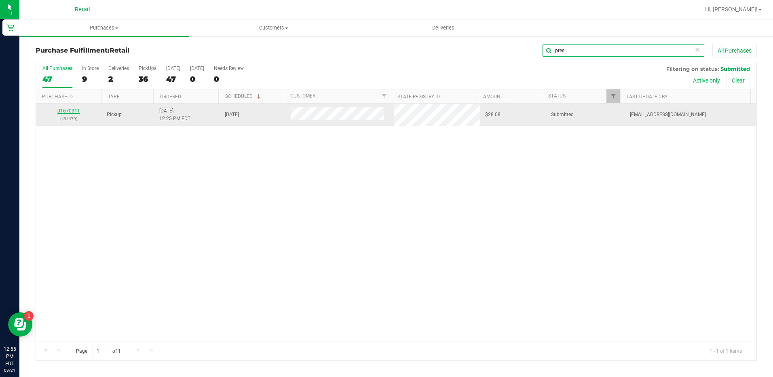
type input "pres"
click at [61, 109] on link "01670311" at bounding box center [68, 111] width 23 height 6
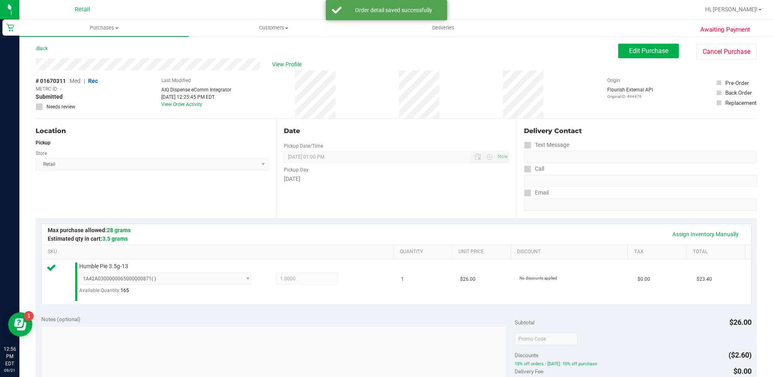
scroll to position [202, 0]
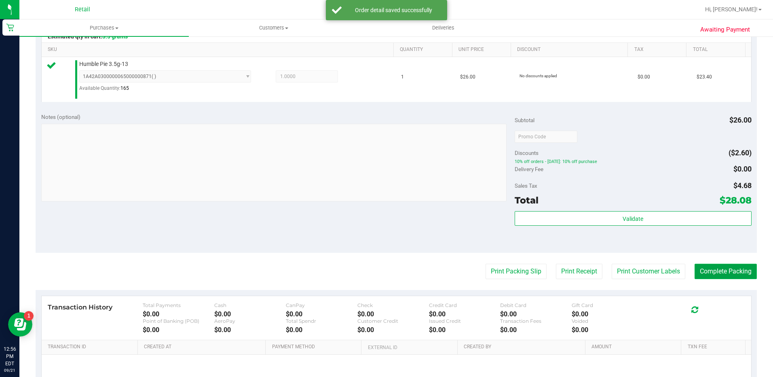
drag, startPoint x: 718, startPoint y: 274, endPoint x: 718, endPoint y: 279, distance: 5.3
click at [718, 279] on button "Complete Packing" at bounding box center [726, 271] width 62 height 15
